Goal: Find specific page/section: Find specific page/section

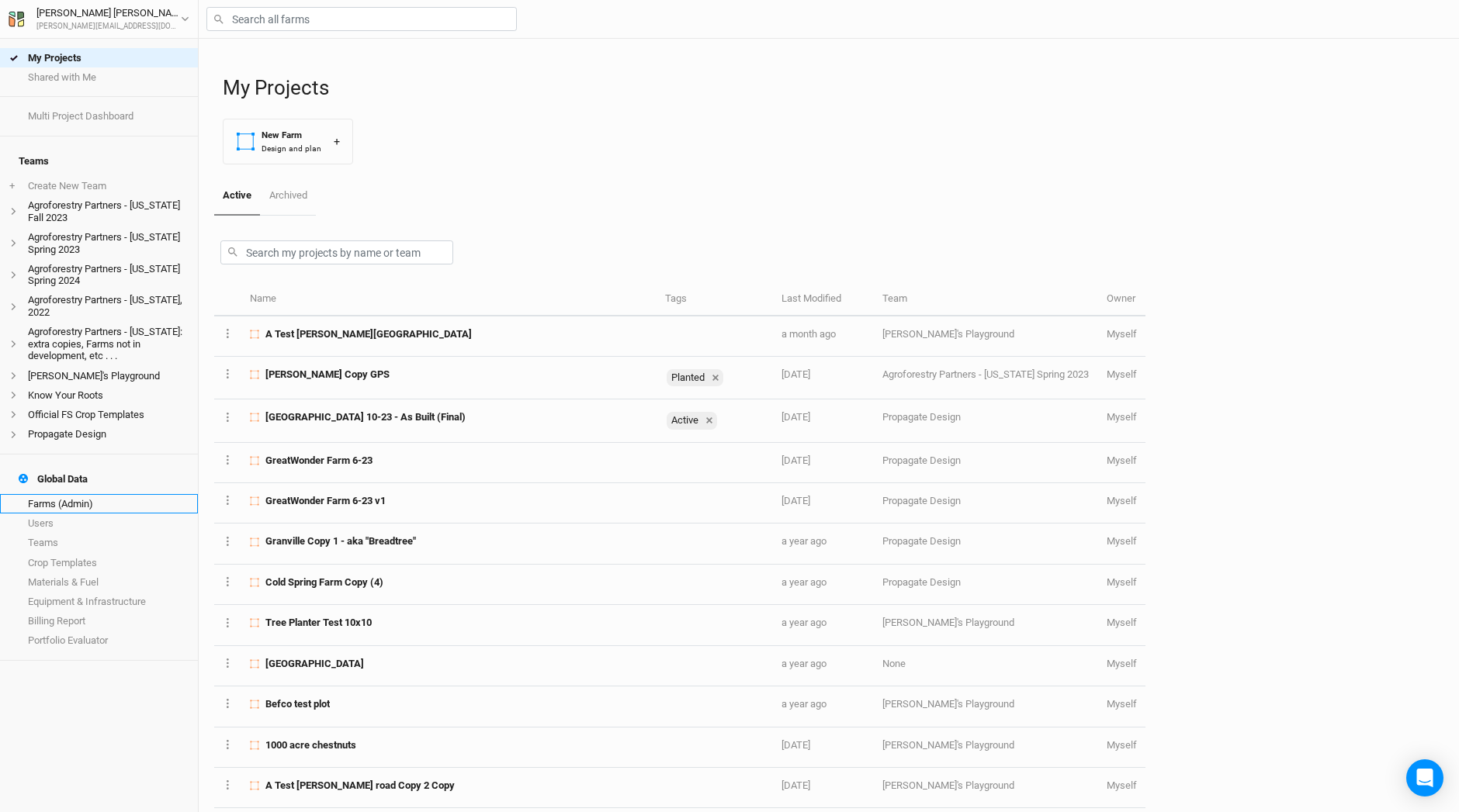
click at [64, 494] on link "Farms (Admin)" at bounding box center [98, 504] width 198 height 20
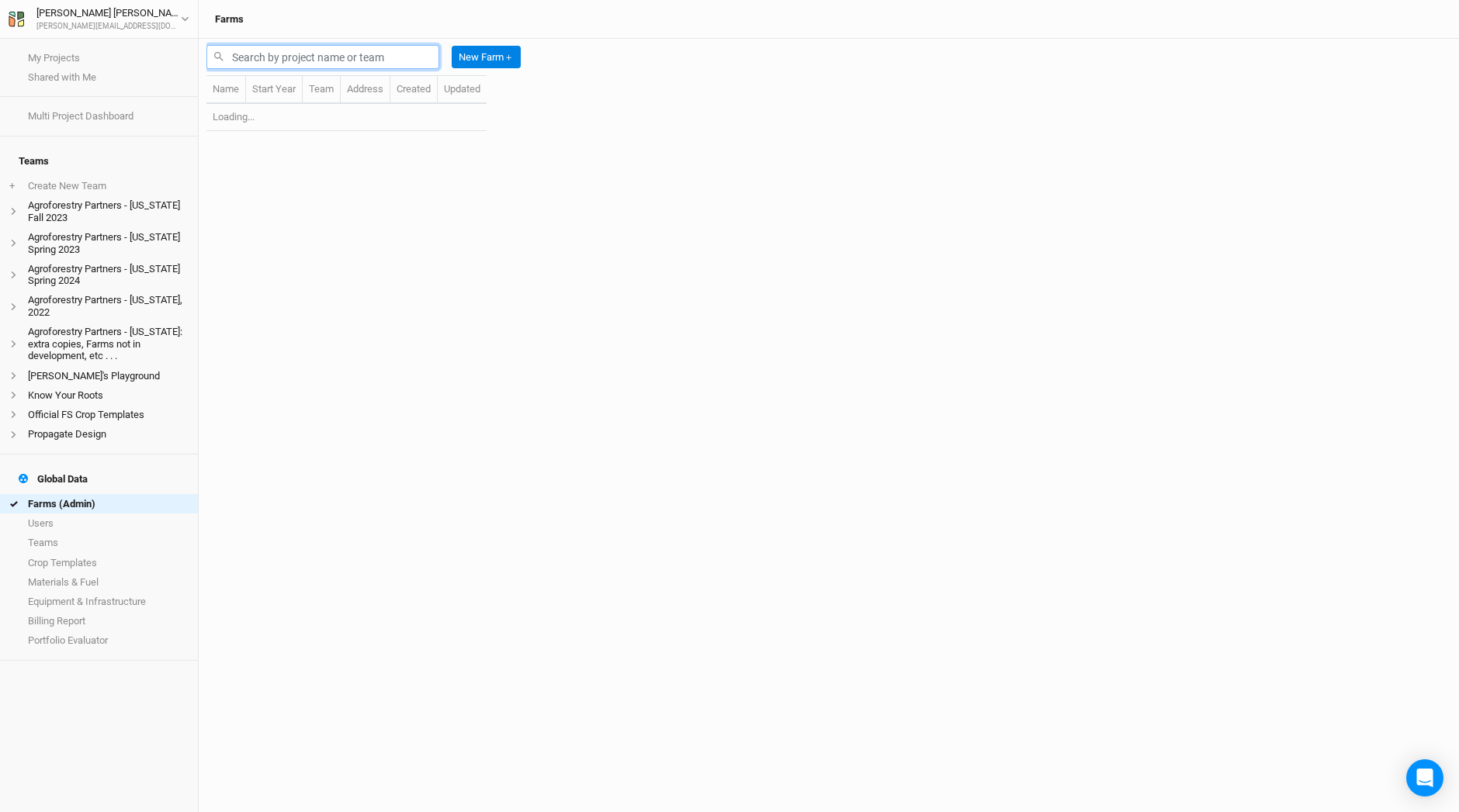
click at [342, 55] on input "text" at bounding box center [323, 57] width 233 height 24
click at [401, 50] on input "fff" at bounding box center [323, 57] width 233 height 24
type input "f"
click at [281, 42] on div "rff New Farm ＋" at bounding box center [367, 57] width 320 height 37
click at [281, 52] on input "rff" at bounding box center [323, 57] width 233 height 24
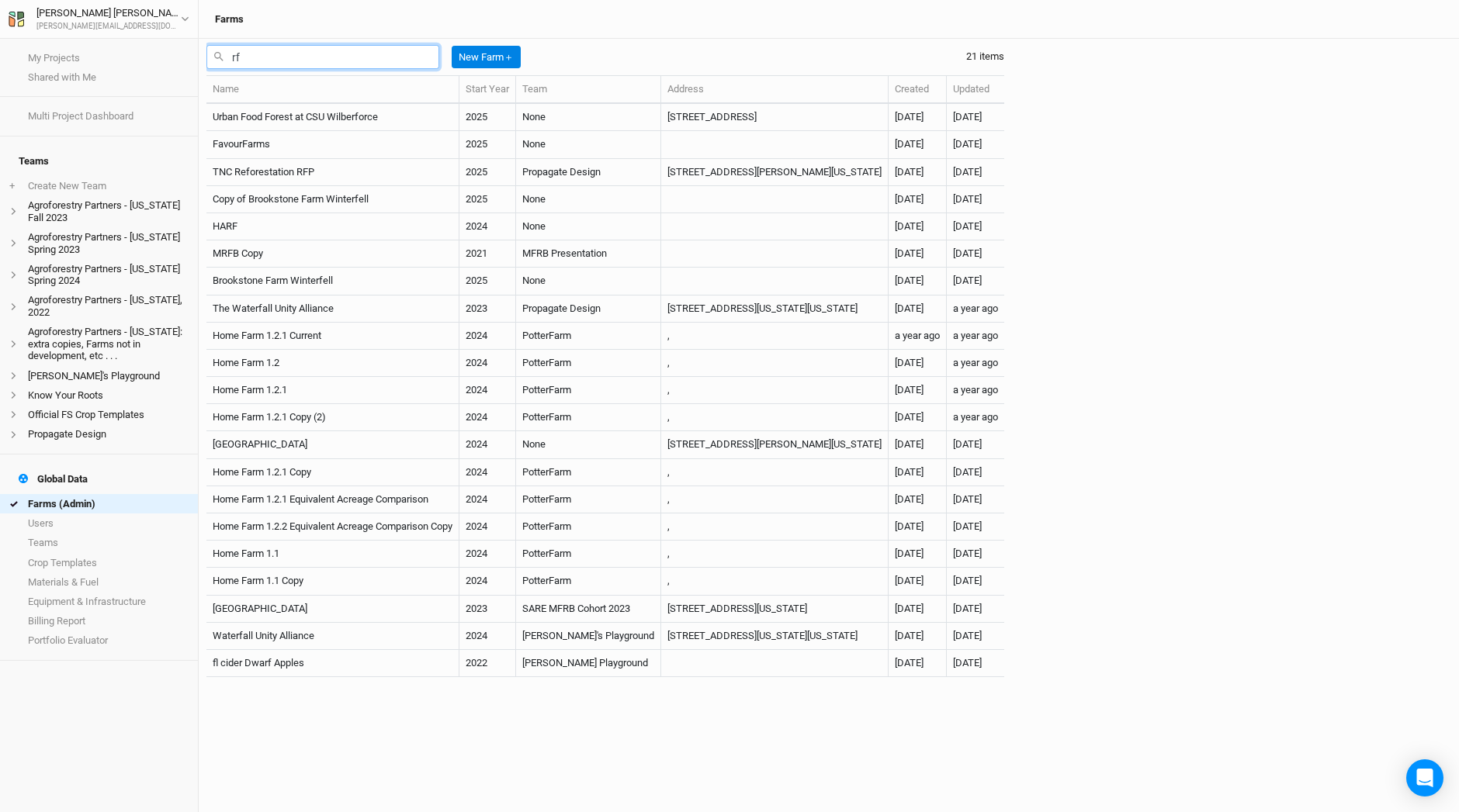
type input "r"
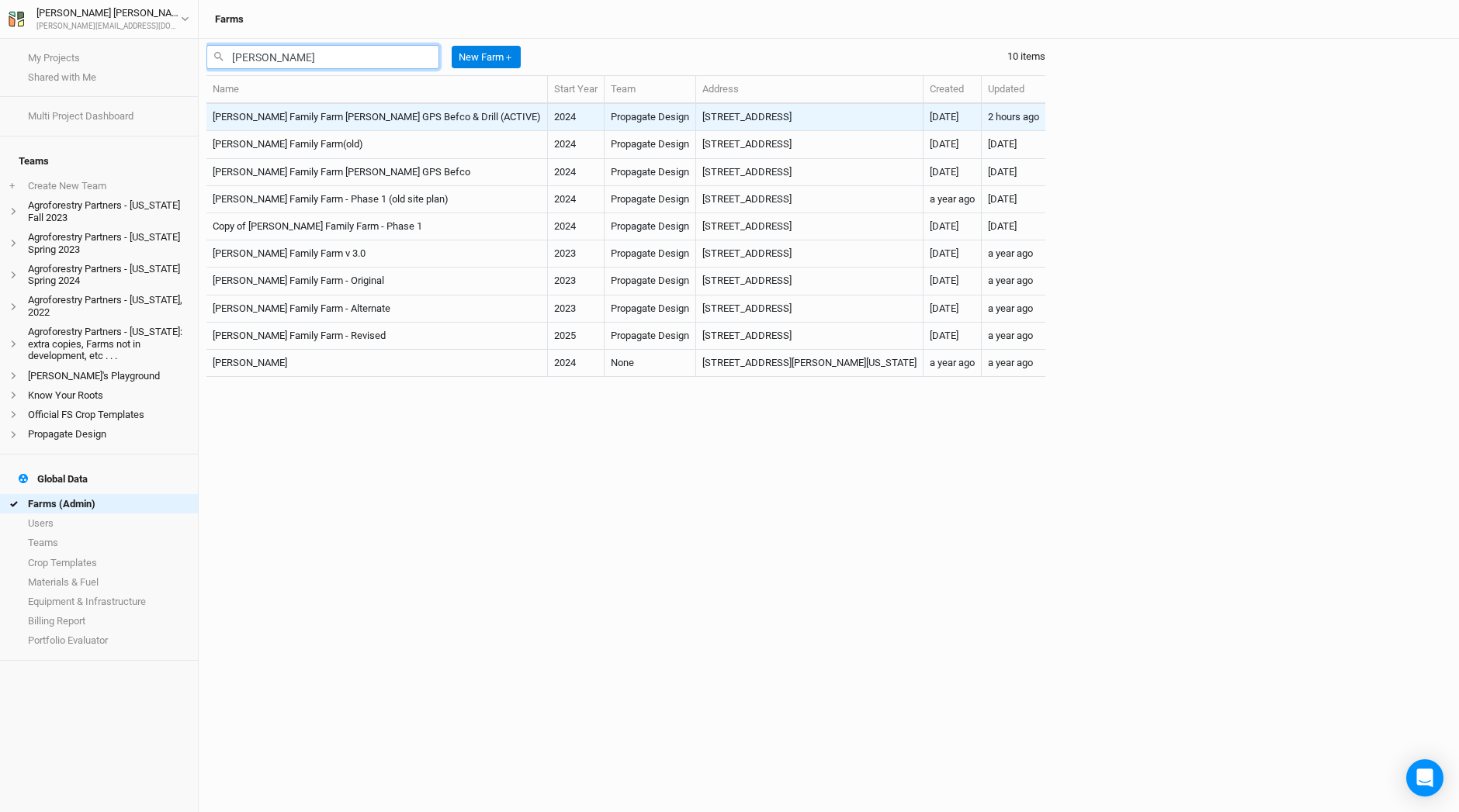
type input "[PERSON_NAME]"
click at [354, 123] on td "[PERSON_NAME] Family Farm [PERSON_NAME] GPS Befco & Drill (ACTIVE)" at bounding box center [378, 117] width 342 height 27
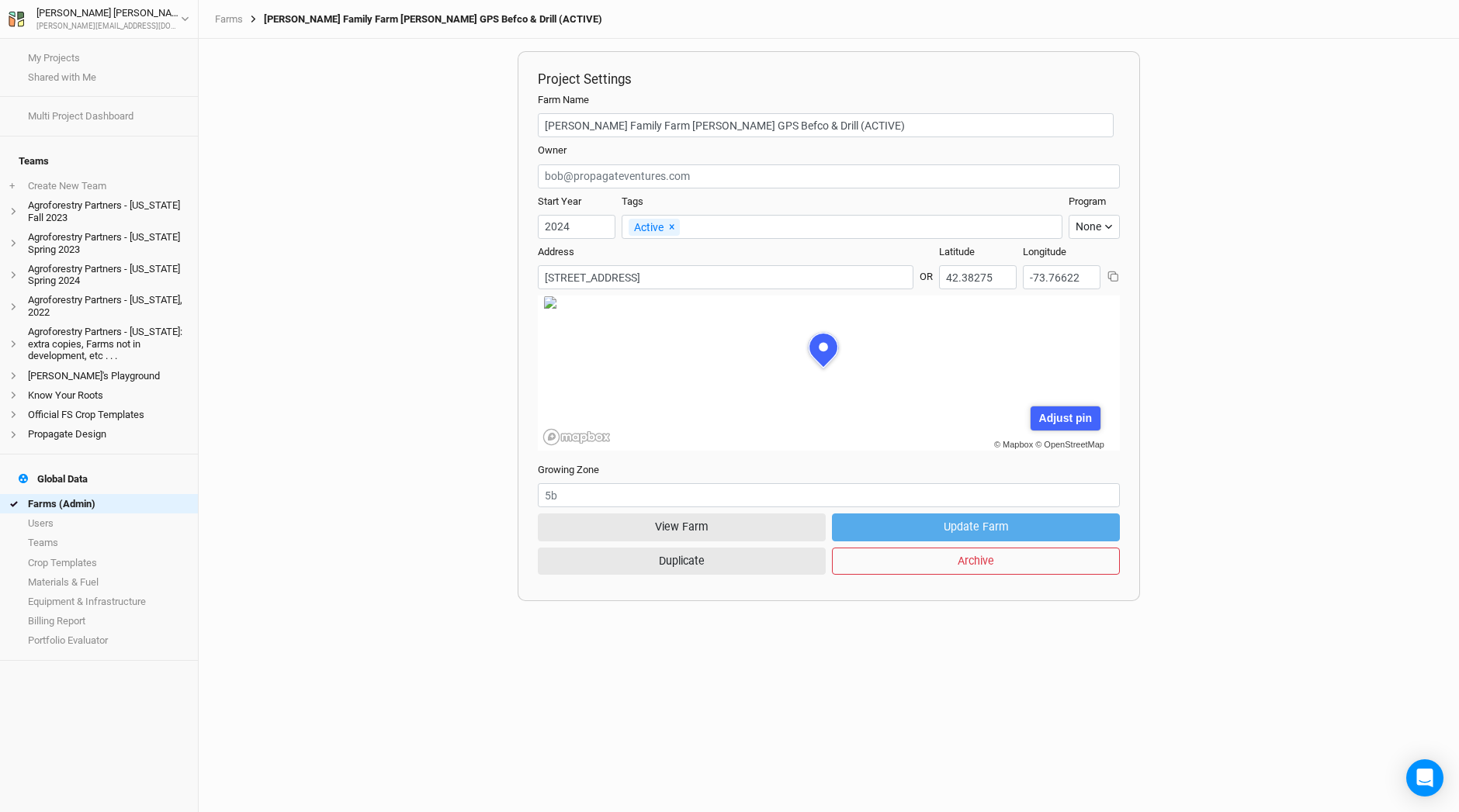
scroll to position [78, 212]
click at [741, 533] on button "View Farm" at bounding box center [682, 527] width 288 height 27
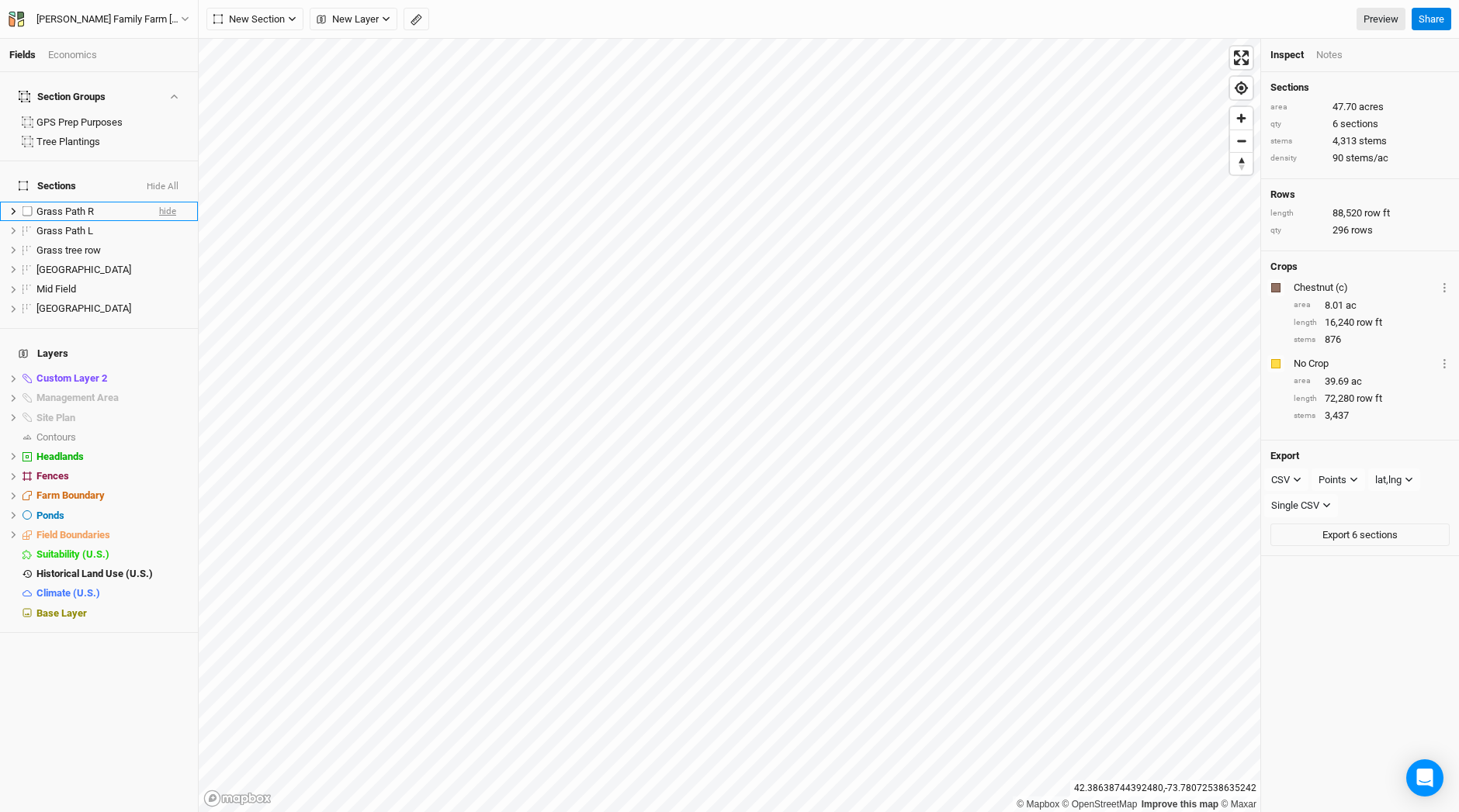
click at [159, 202] on span "hide" at bounding box center [167, 212] width 17 height 20
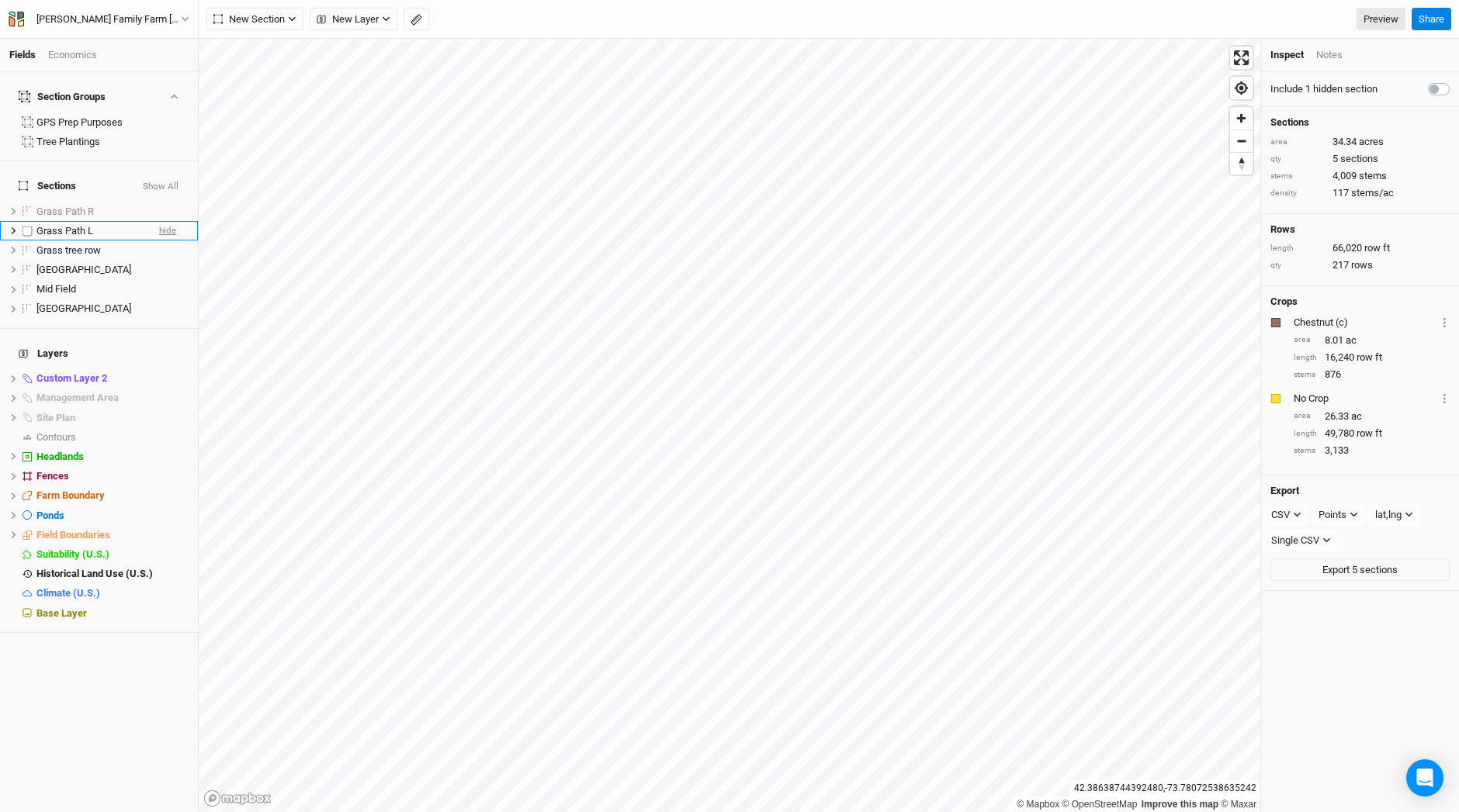
click at [159, 222] on span "hide" at bounding box center [167, 232] width 17 height 20
click at [159, 241] on span "hide" at bounding box center [167, 250] width 17 height 20
